Goal: Task Accomplishment & Management: Complete application form

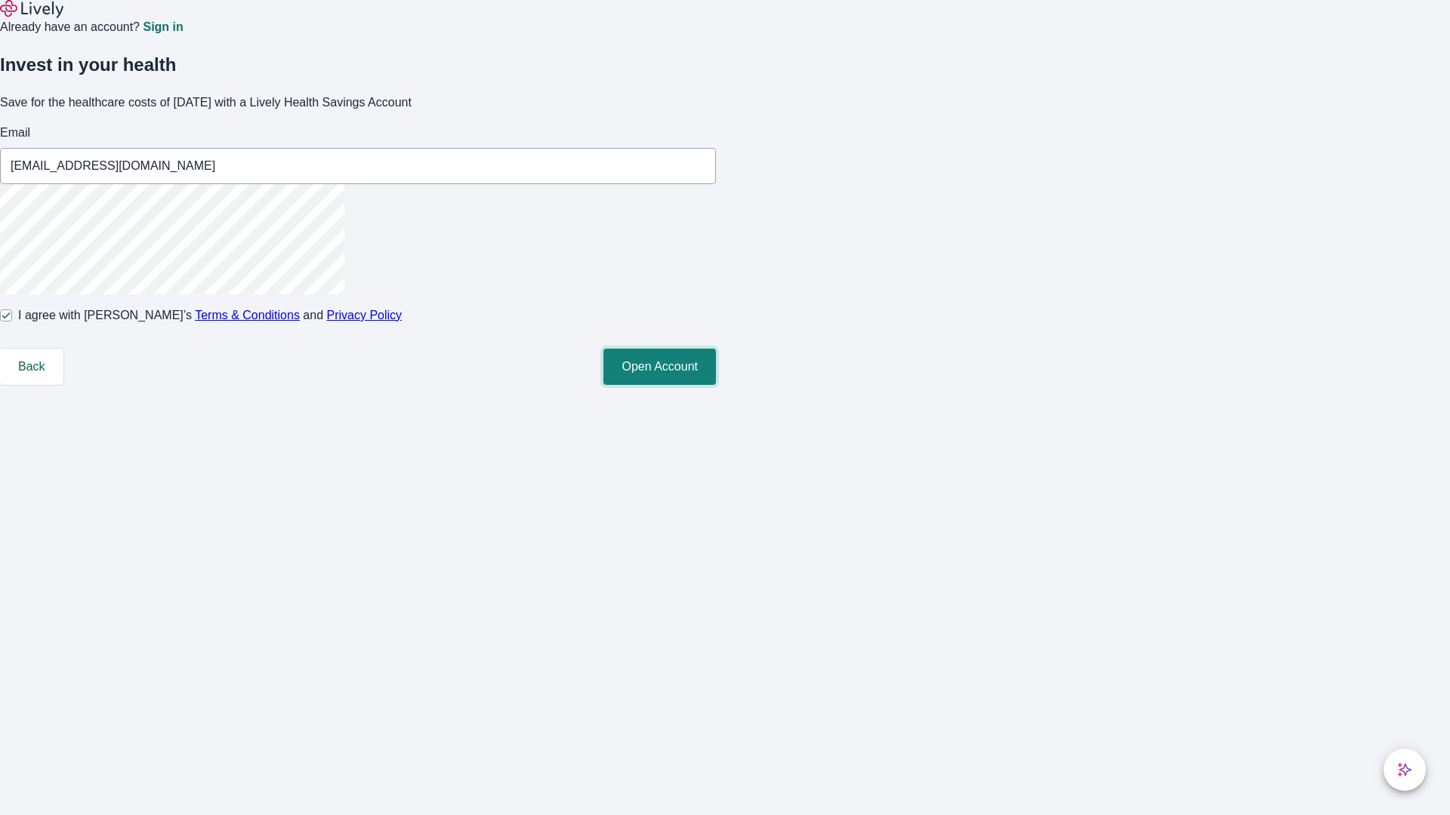
click at [716, 385] on button "Open Account" at bounding box center [659, 367] width 113 height 36
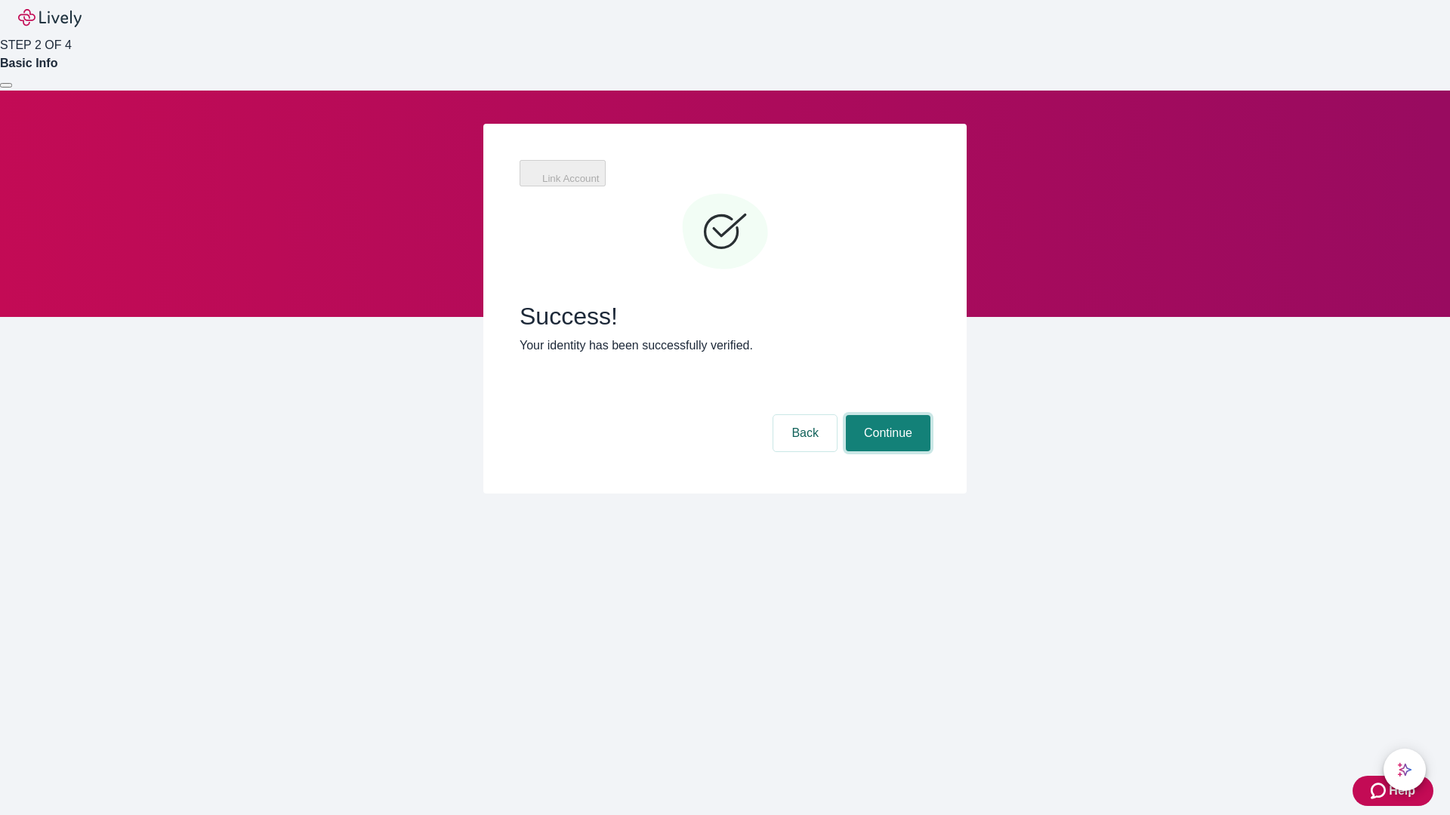
click at [886, 415] on button "Continue" at bounding box center [888, 433] width 85 height 36
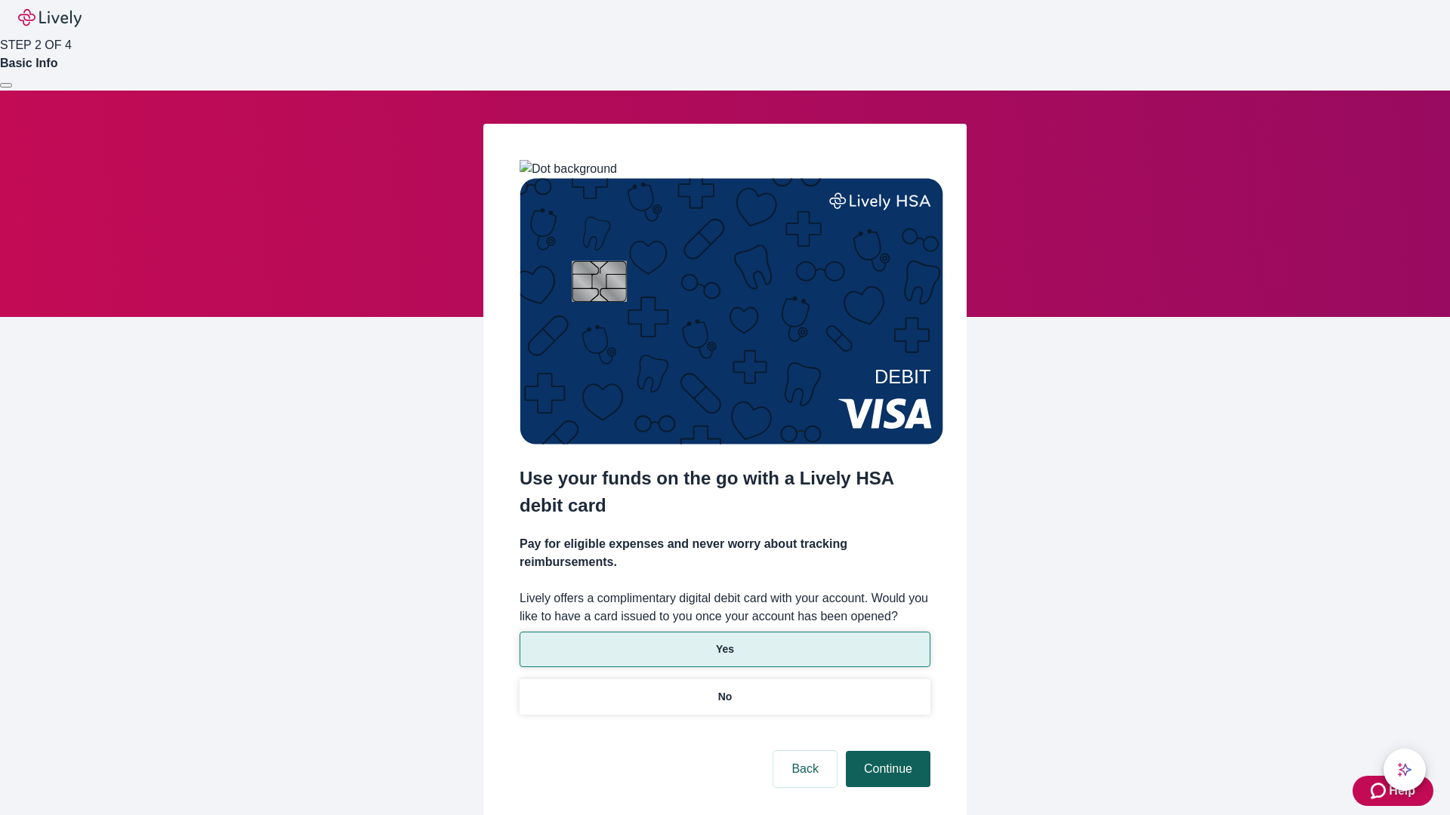
click at [724, 642] on p "Yes" at bounding box center [725, 650] width 18 height 16
click at [886, 751] on button "Continue" at bounding box center [888, 769] width 85 height 36
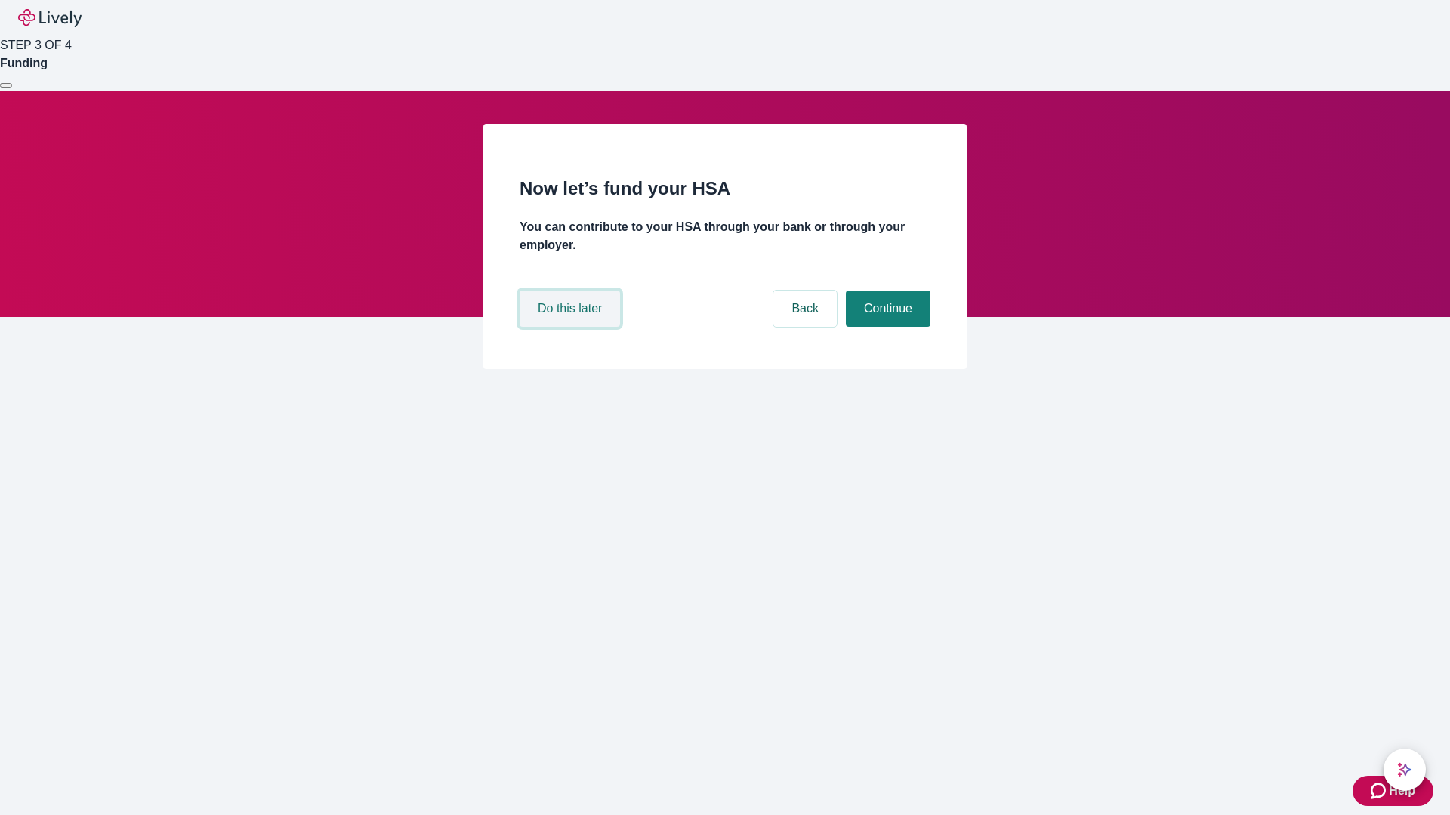
click at [572, 327] on button "Do this later" at bounding box center [569, 309] width 100 height 36
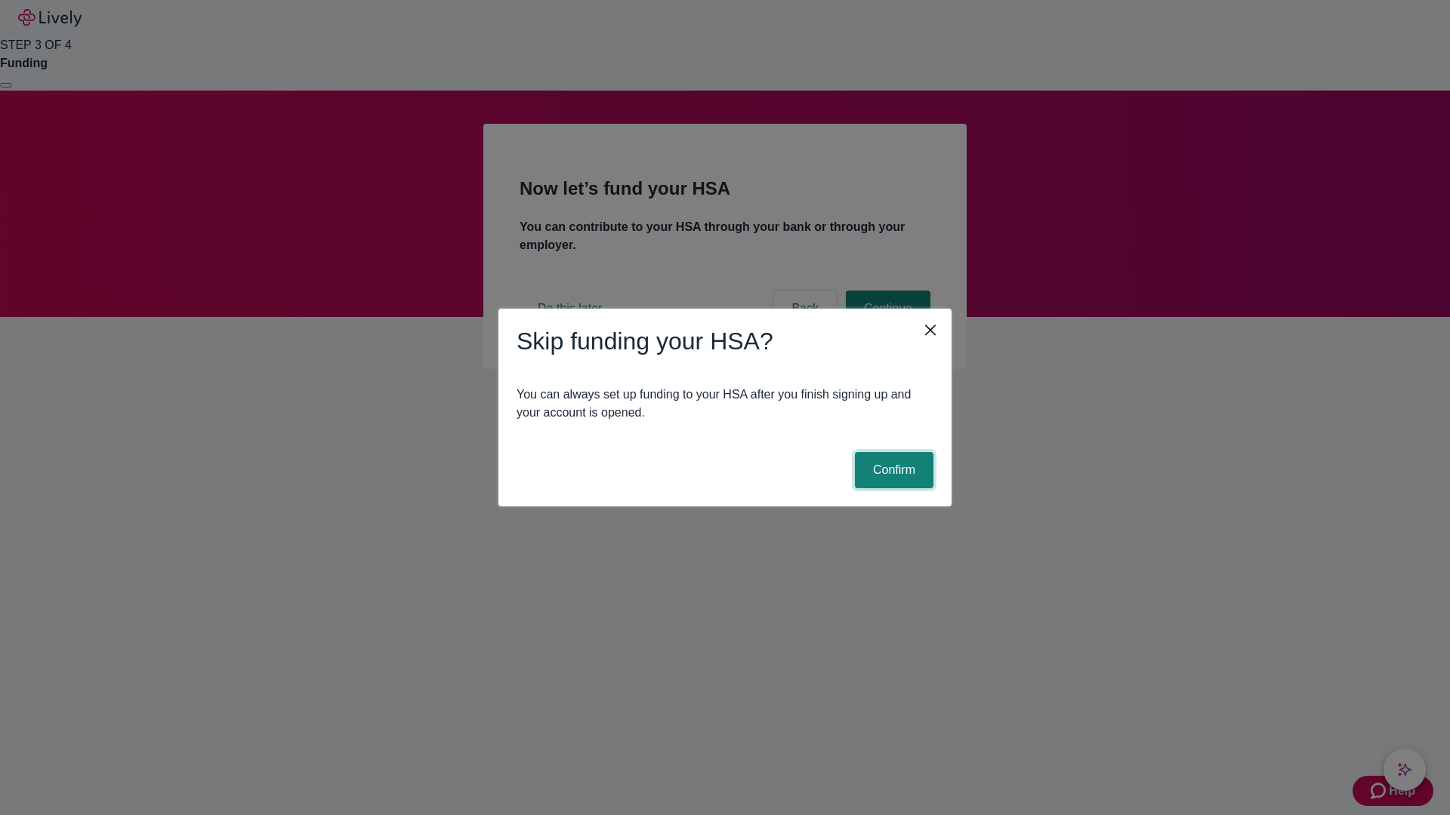
click at [892, 470] on button "Confirm" at bounding box center [894, 470] width 79 height 36
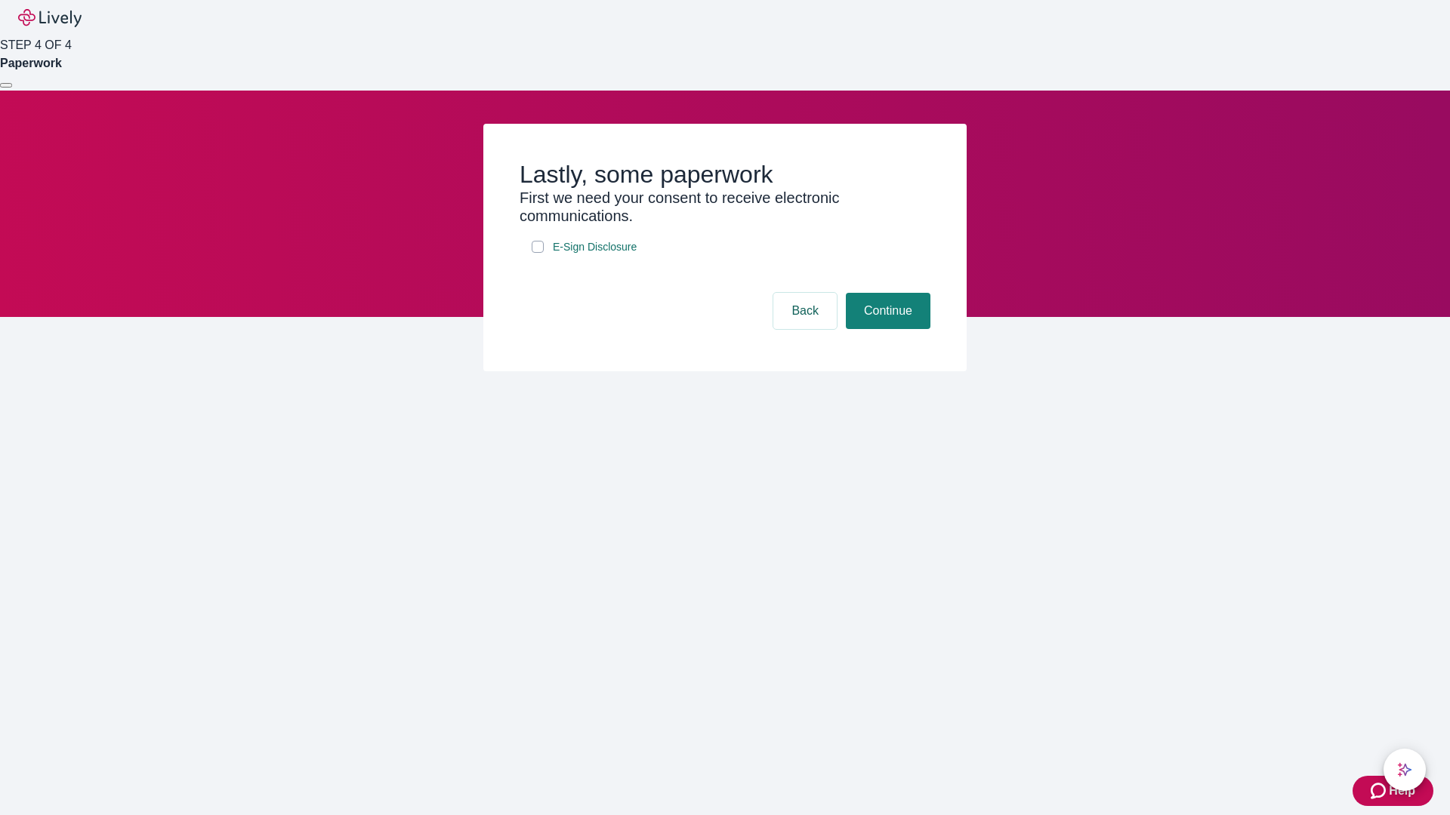
click at [538, 253] on input "E-Sign Disclosure" at bounding box center [538, 247] width 12 height 12
checkbox input "true"
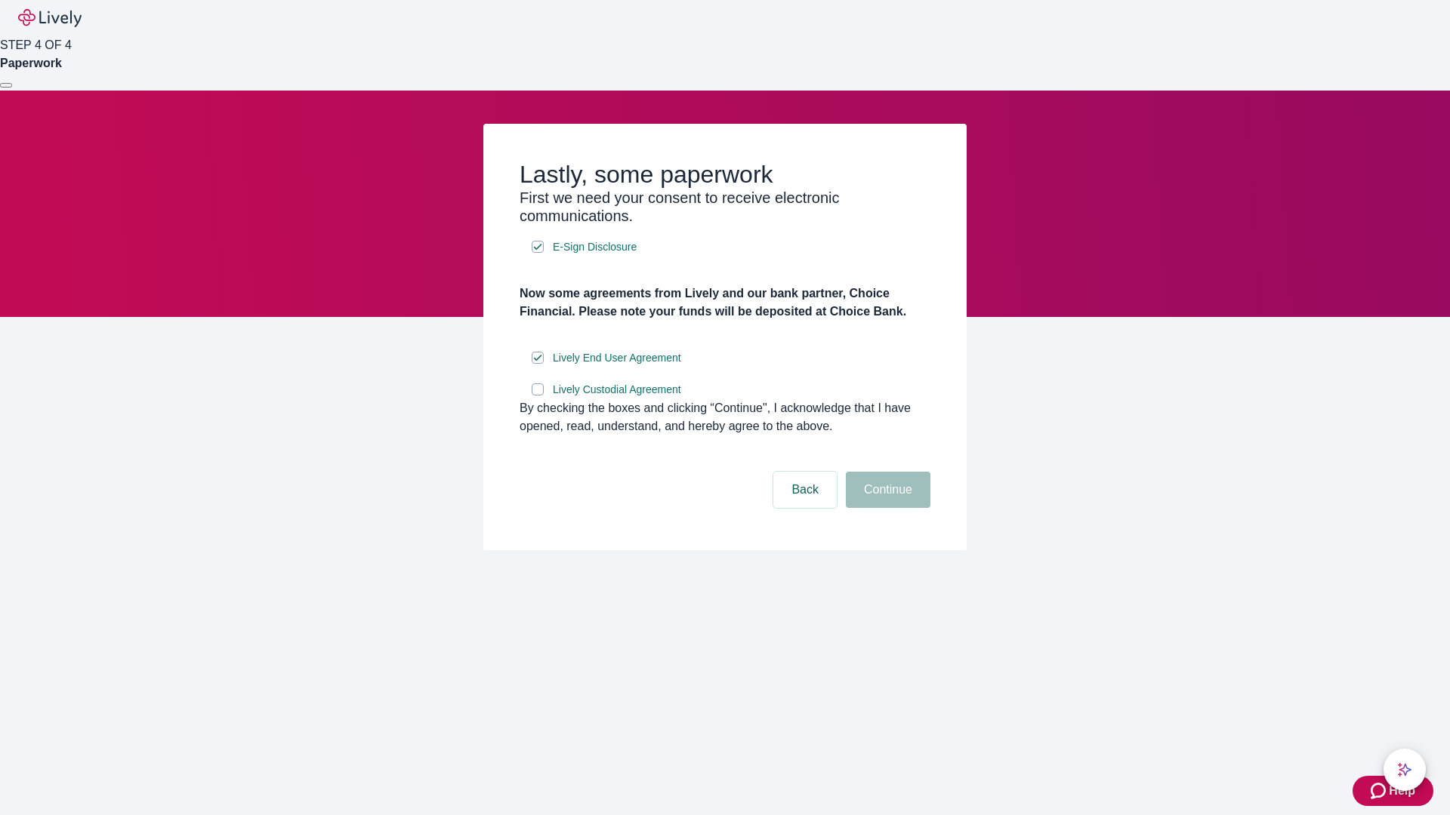
click at [538, 396] on input "Lively Custodial Agreement" at bounding box center [538, 390] width 12 height 12
checkbox input "true"
click at [886, 508] on button "Continue" at bounding box center [888, 490] width 85 height 36
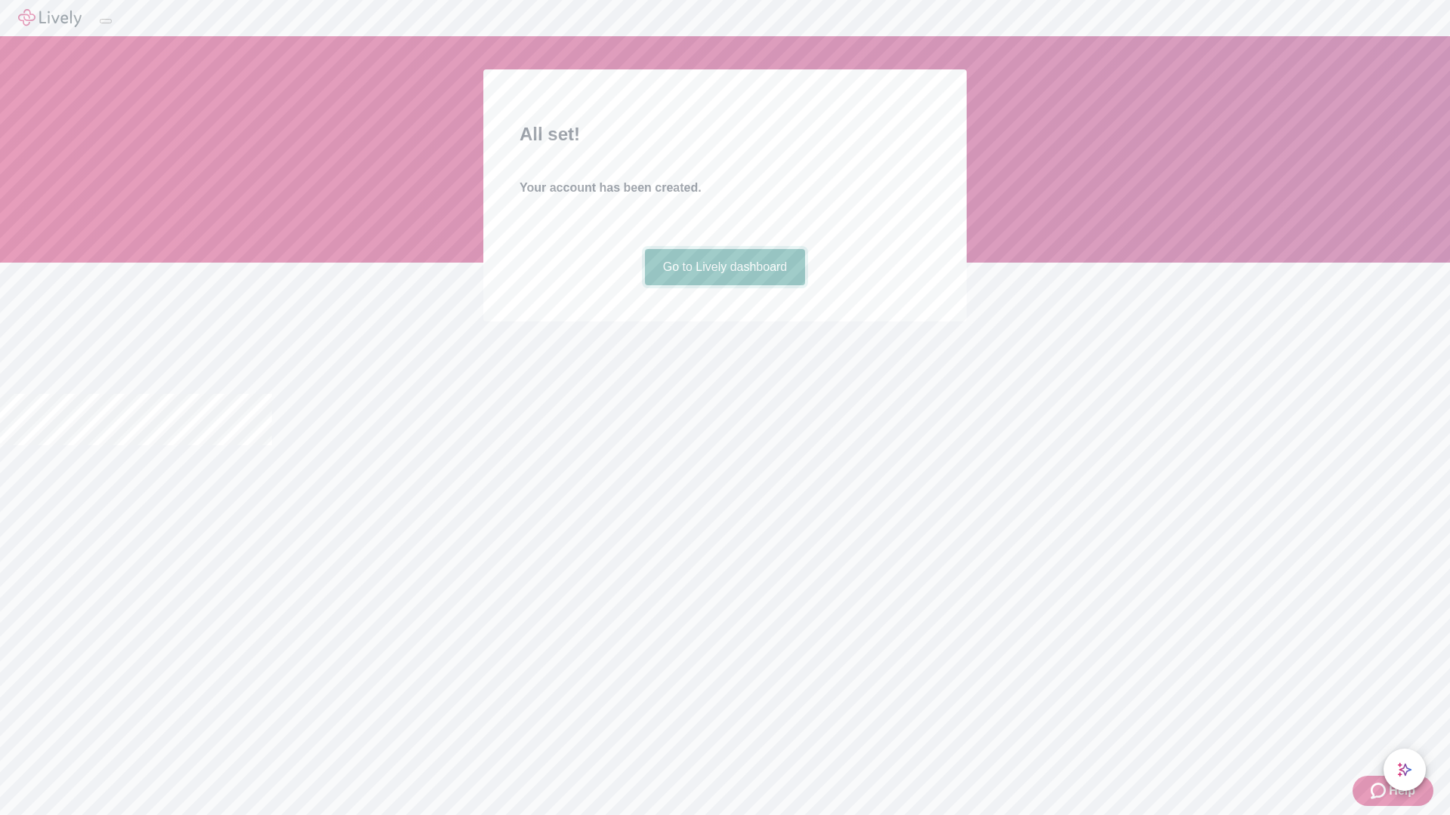
click at [724, 285] on link "Go to Lively dashboard" at bounding box center [725, 267] width 161 height 36
